Goal: Transaction & Acquisition: Purchase product/service

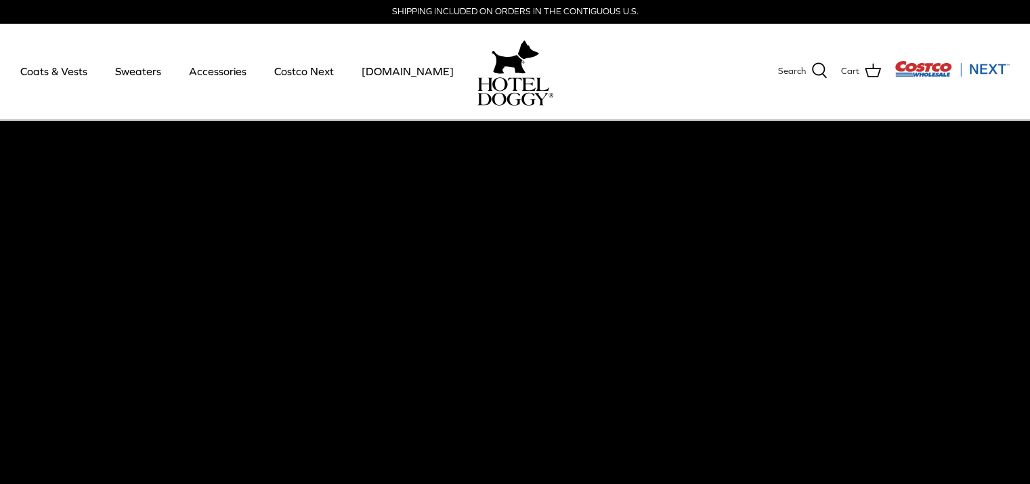
scroll to position [34, 0]
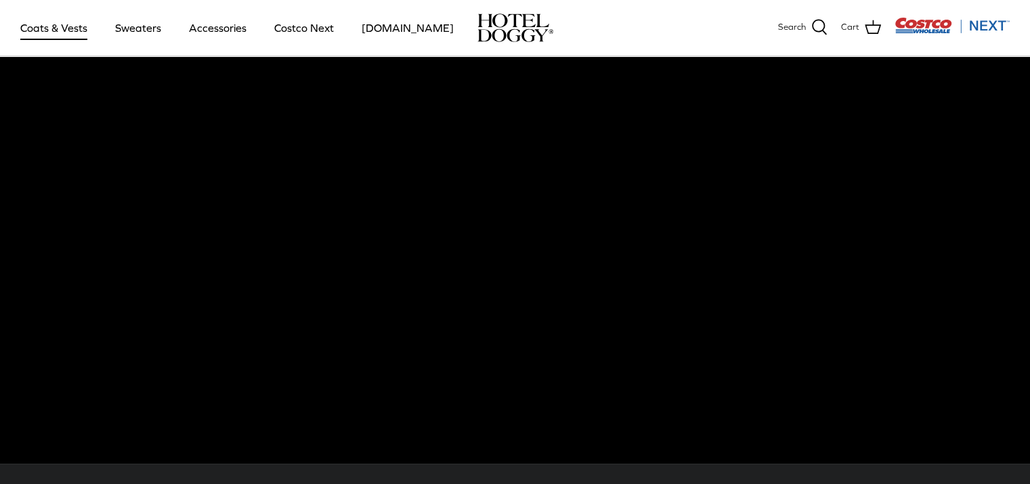
click at [59, 33] on link "Coats & Vests" at bounding box center [53, 28] width 91 height 46
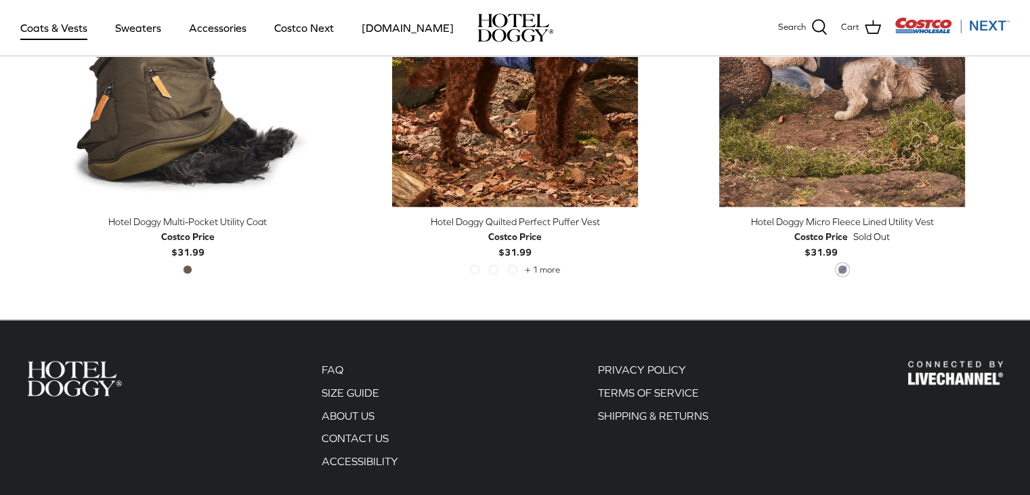
scroll to position [2888, 0]
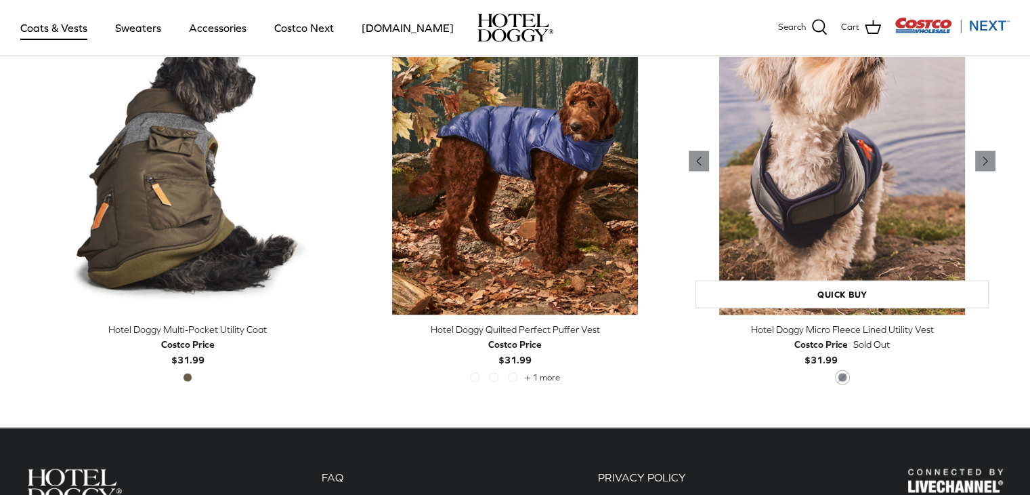
click at [797, 179] on img "Hotel Doggy Micro Fleece Lined Utility Vest" at bounding box center [842, 161] width 307 height 307
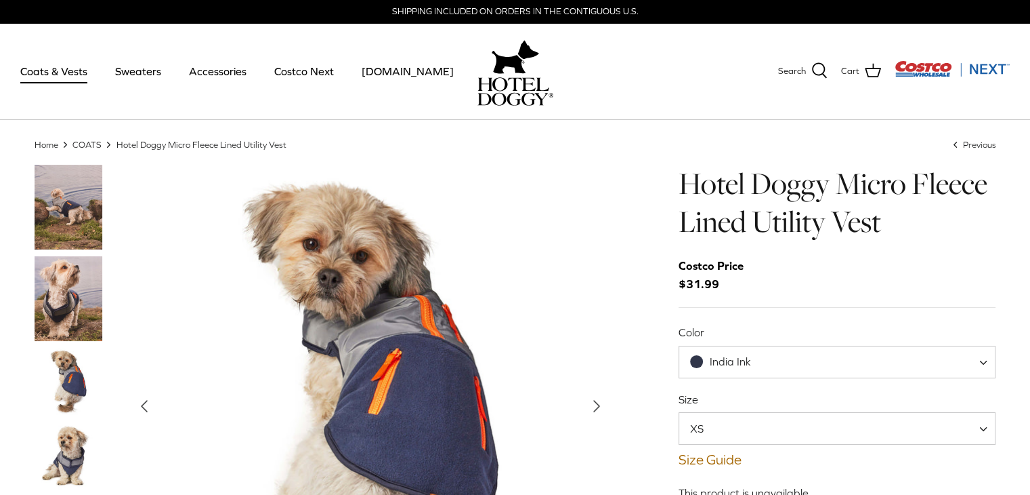
click at [62, 293] on img "Thumbnail Link" at bounding box center [69, 298] width 68 height 85
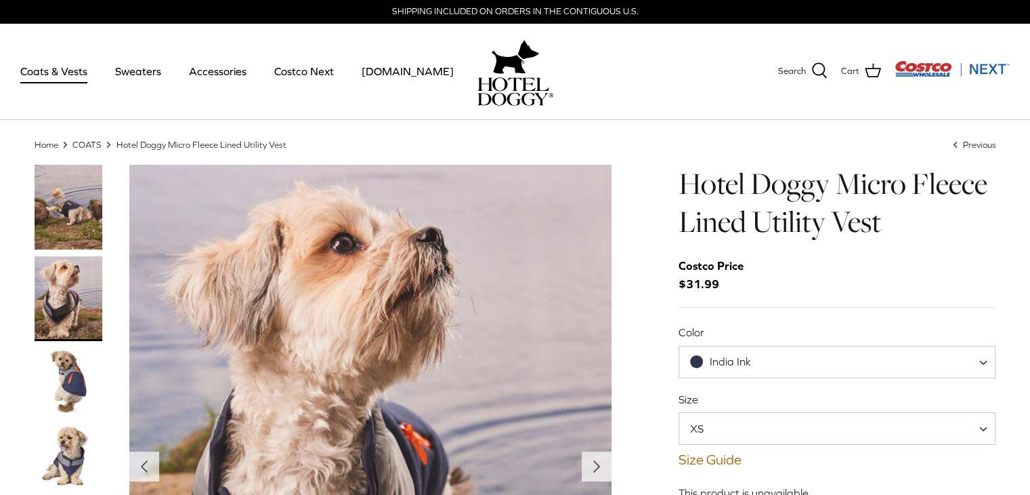
click at [70, 369] on img "Thumbnail Link" at bounding box center [69, 382] width 68 height 68
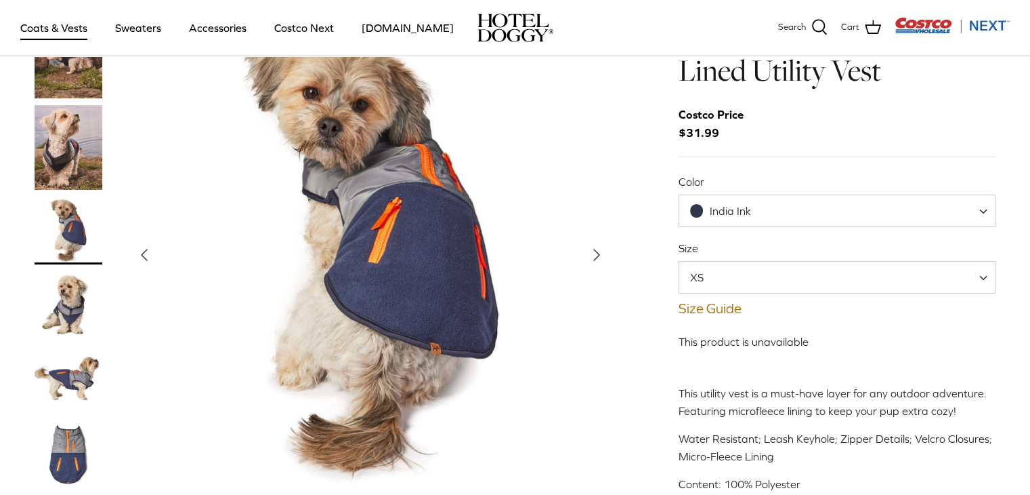
scroll to position [79, 0]
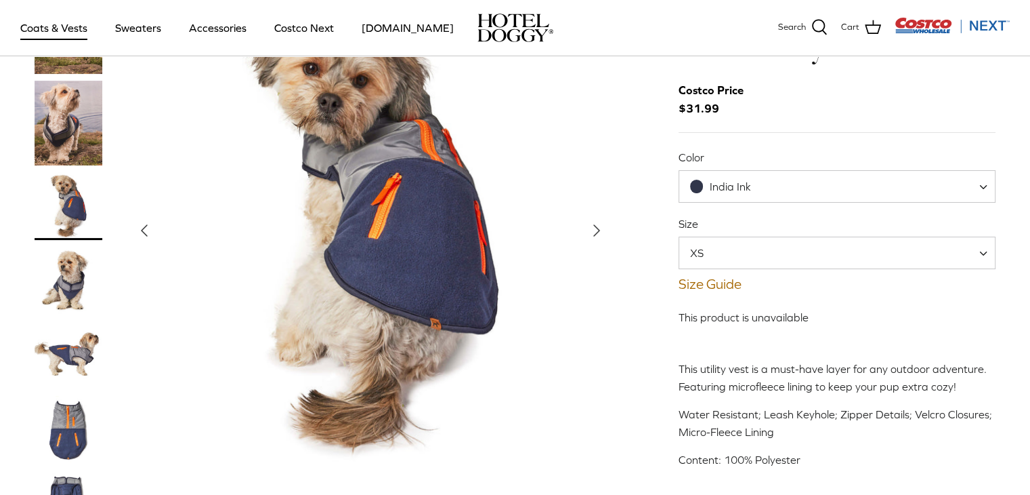
click at [54, 354] on img "Thumbnail Link" at bounding box center [69, 355] width 68 height 68
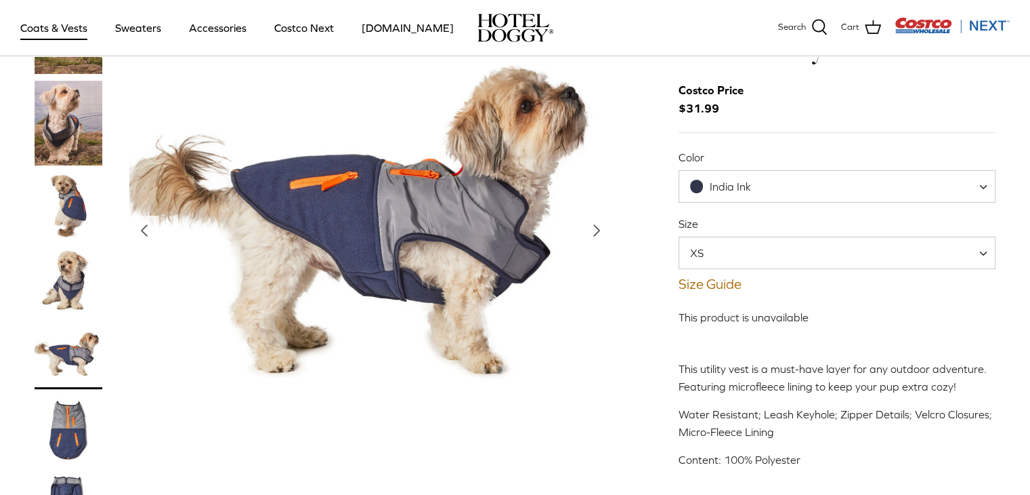
click at [70, 409] on img "Thumbnail Link" at bounding box center [69, 430] width 68 height 68
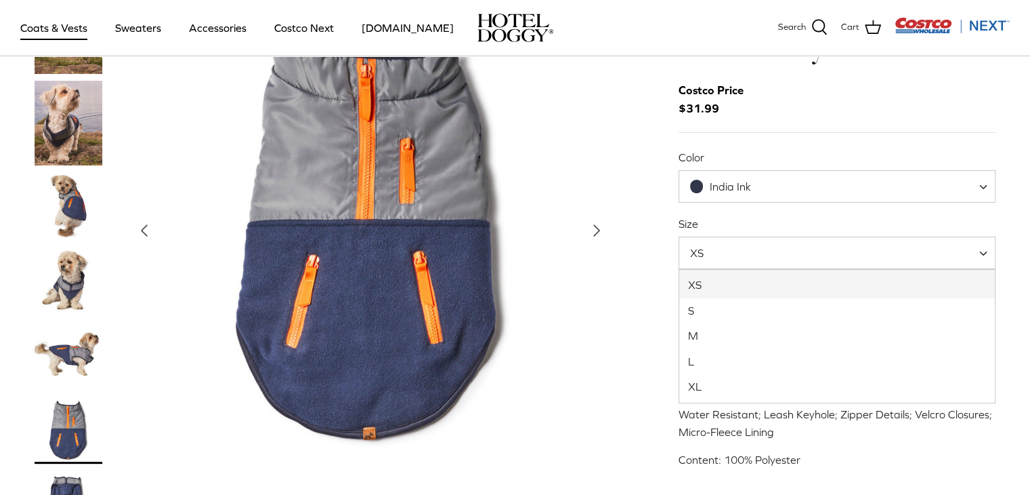
click at [986, 253] on span at bounding box center [989, 252] width 14 height 33
select select "L"
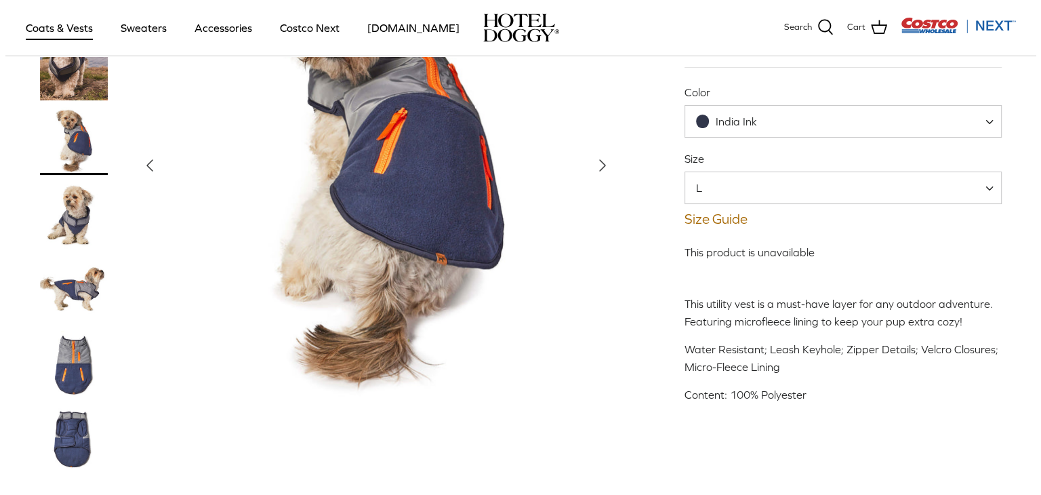
scroll to position [138, 0]
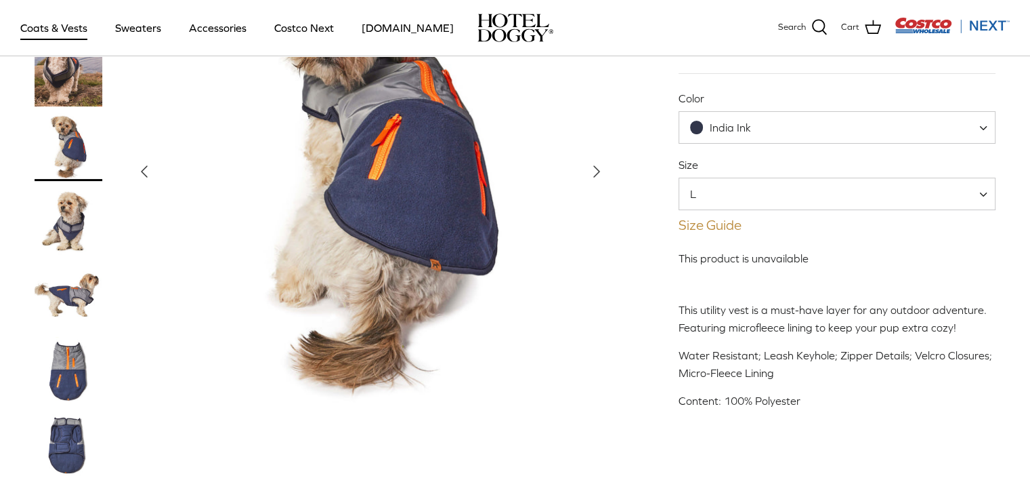
click at [728, 226] on link "Size Guide" at bounding box center [838, 225] width 318 height 16
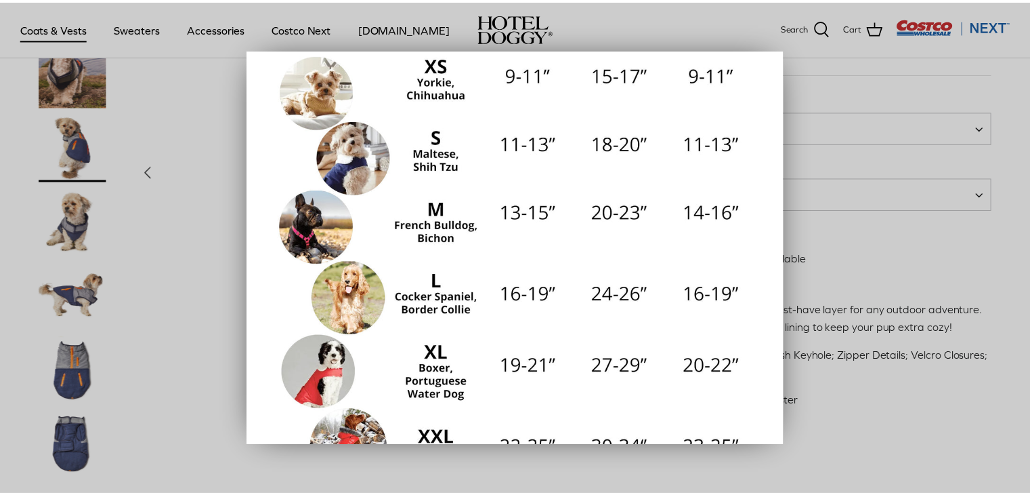
scroll to position [238, 0]
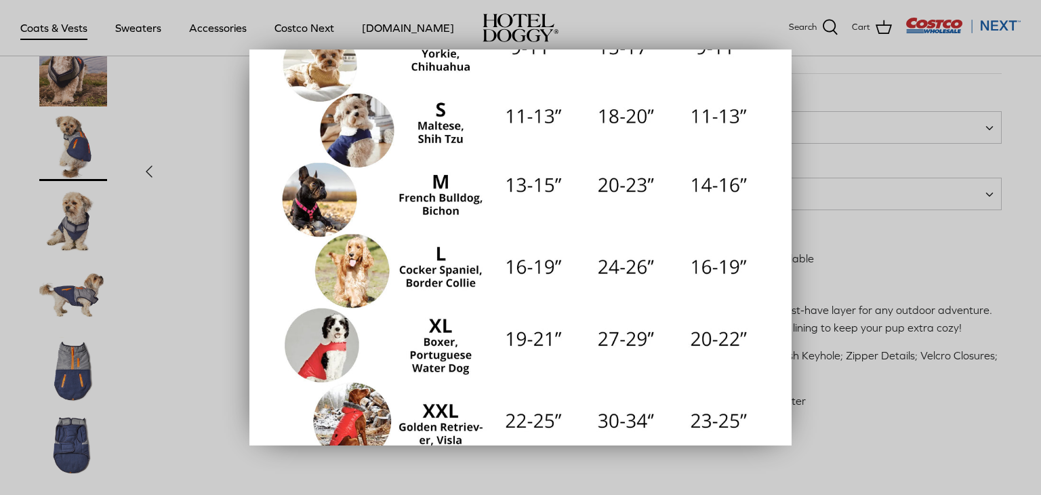
click at [907, 236] on div at bounding box center [520, 247] width 1041 height 495
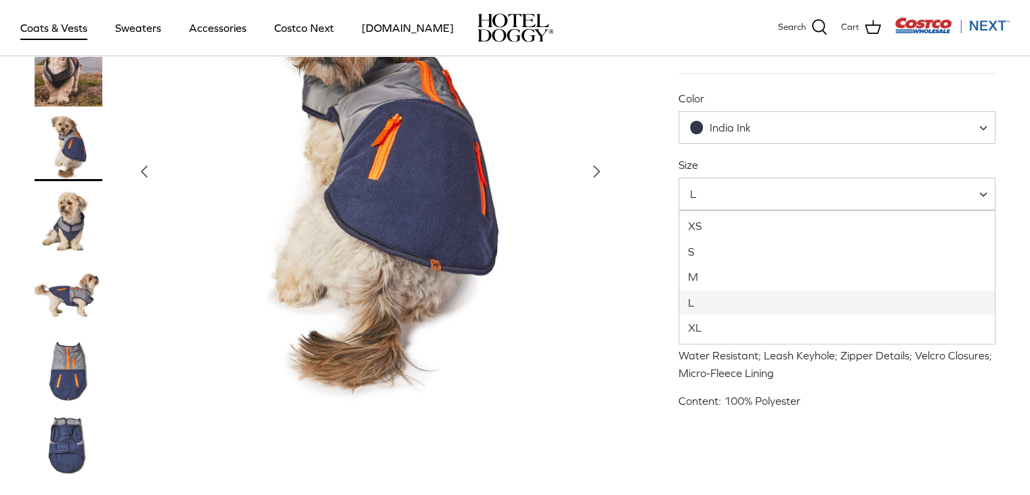
click at [982, 193] on span at bounding box center [989, 193] width 14 height 33
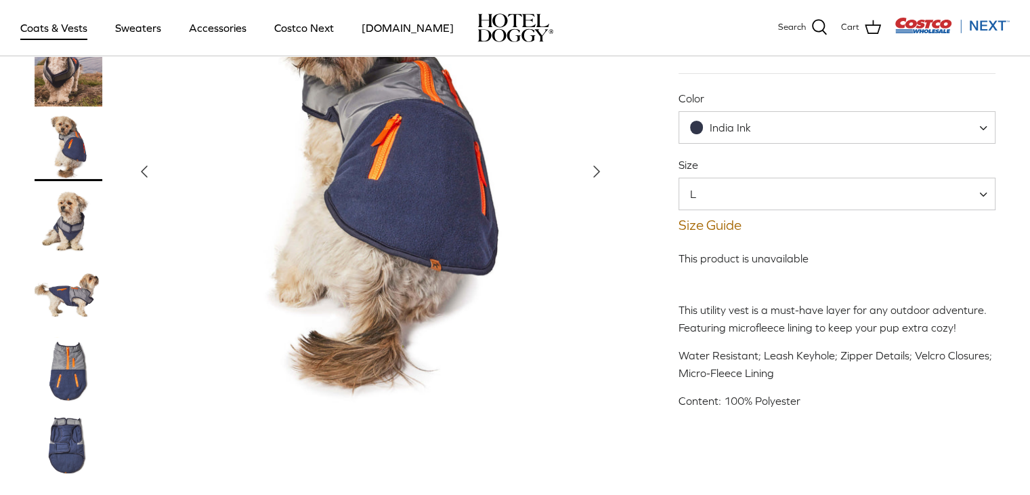
click at [644, 333] on div "Left Right S" at bounding box center [515, 208] width 1003 height 556
click at [152, 33] on link "Sweaters" at bounding box center [138, 28] width 70 height 46
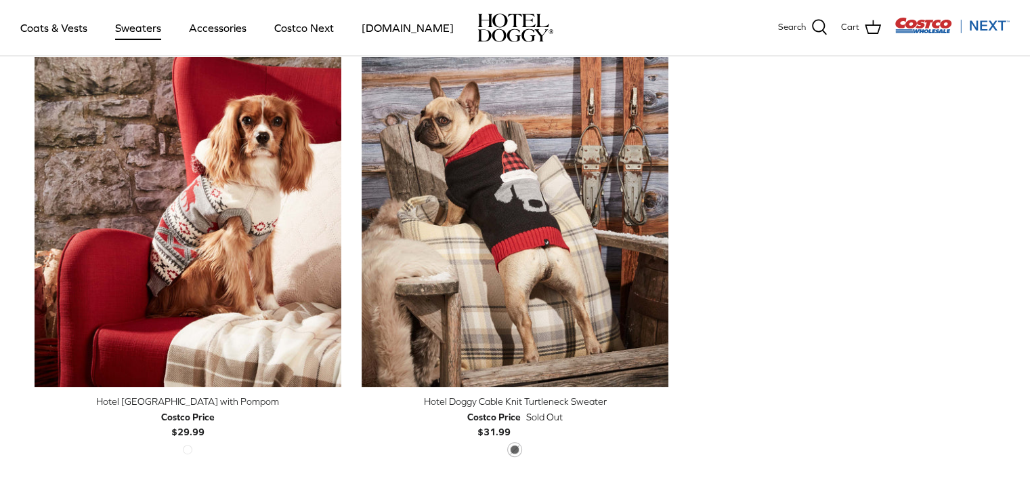
scroll to position [374, 0]
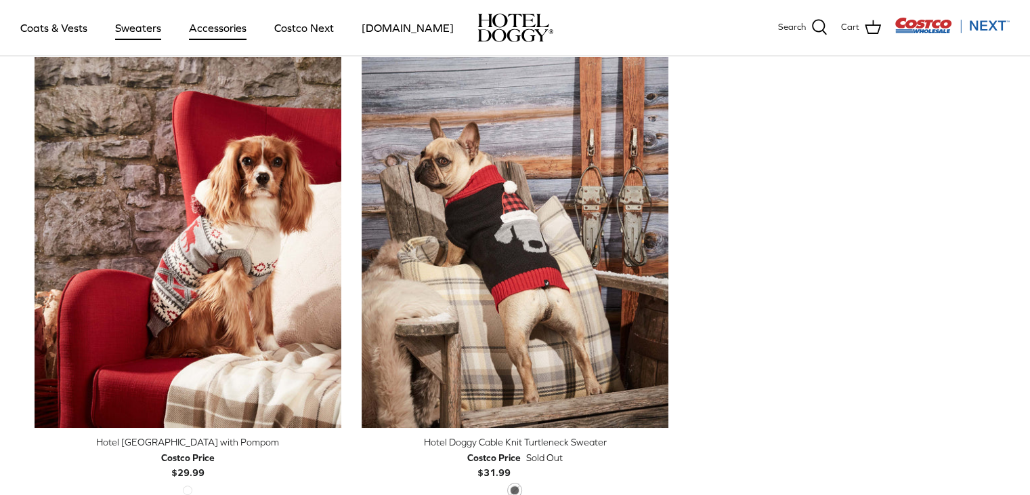
click at [206, 30] on link "Accessories" at bounding box center [218, 28] width 82 height 46
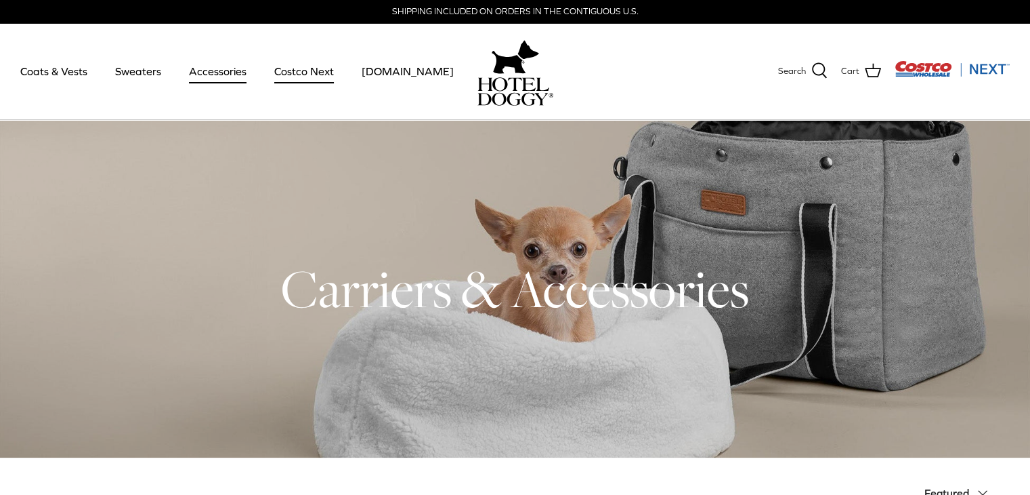
click at [301, 72] on link "Costco Next" at bounding box center [304, 71] width 84 height 46
